Goal: Obtain resource: Obtain resource

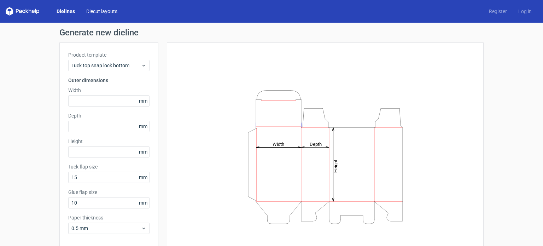
click at [103, 10] on link "Diecut layouts" at bounding box center [102, 11] width 42 height 7
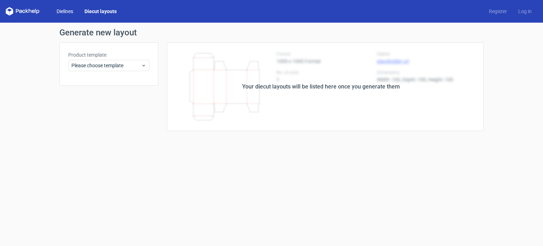
click at [69, 11] on link "Dielines" at bounding box center [65, 11] width 28 height 7
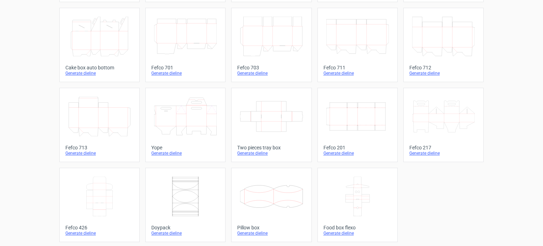
scroll to position [195, 0]
